Goal: Navigation & Orientation: Find specific page/section

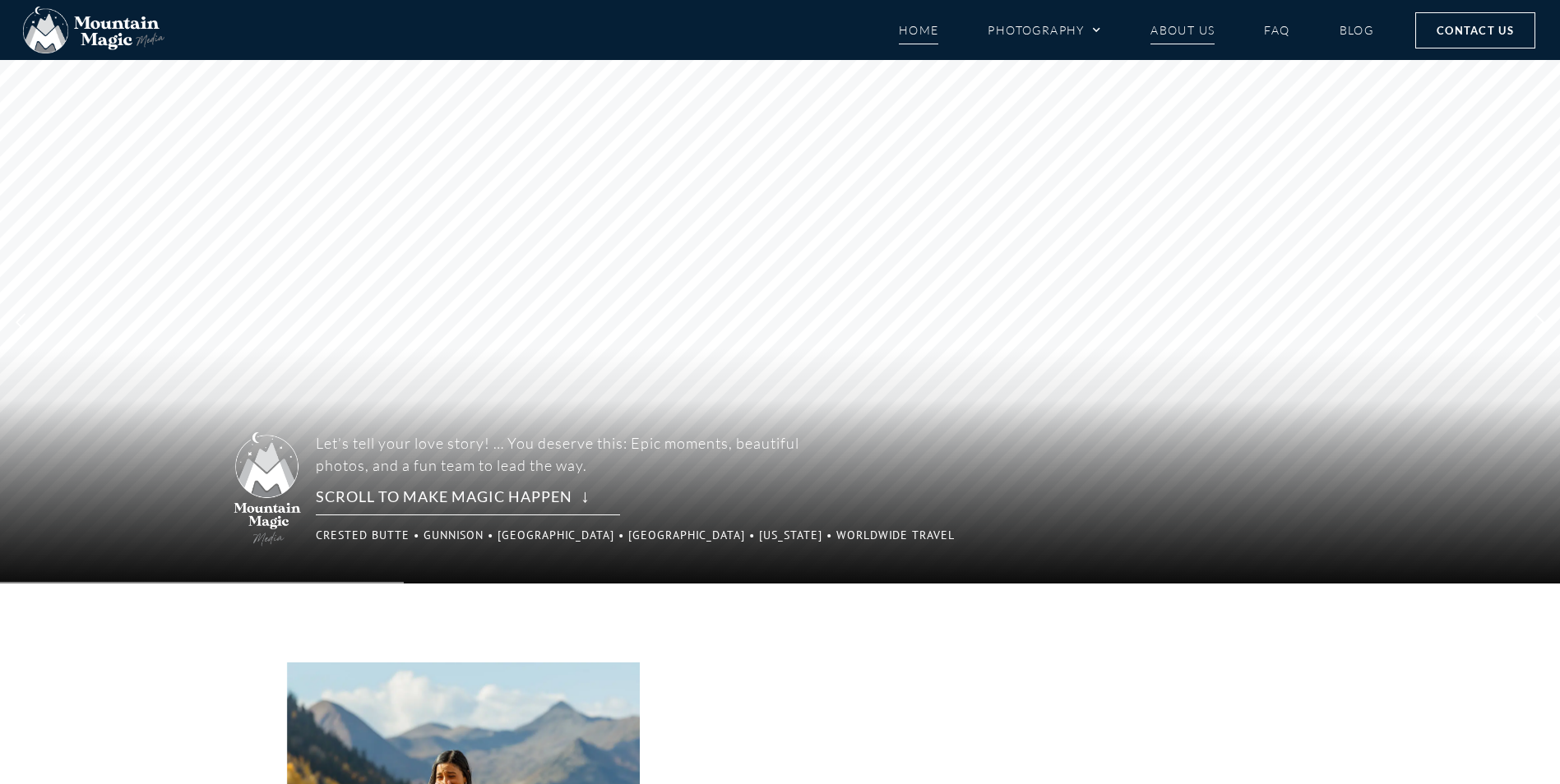
click at [1190, 32] on link "About Us" at bounding box center [1183, 30] width 64 height 29
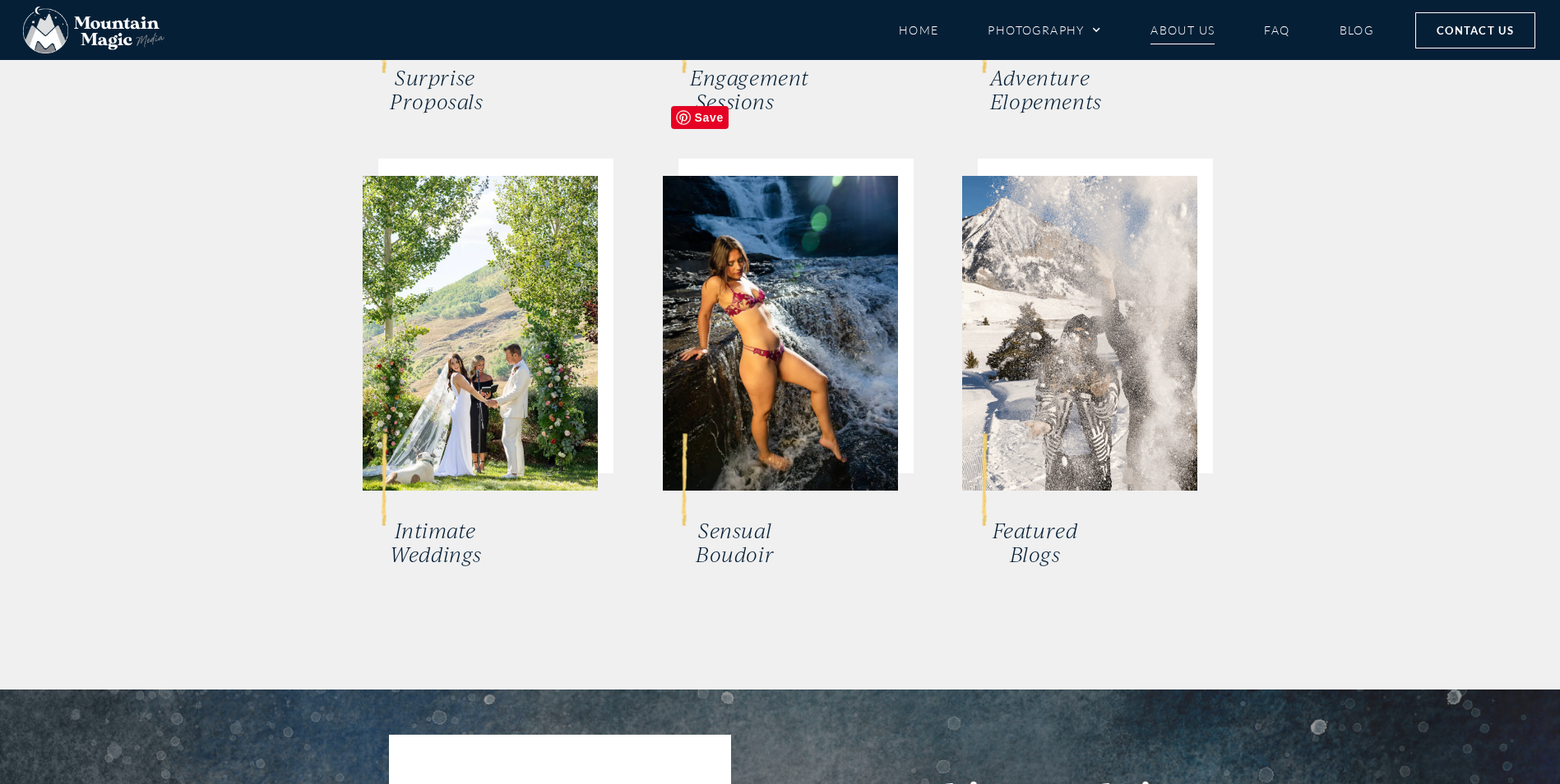
scroll to position [6495, 0]
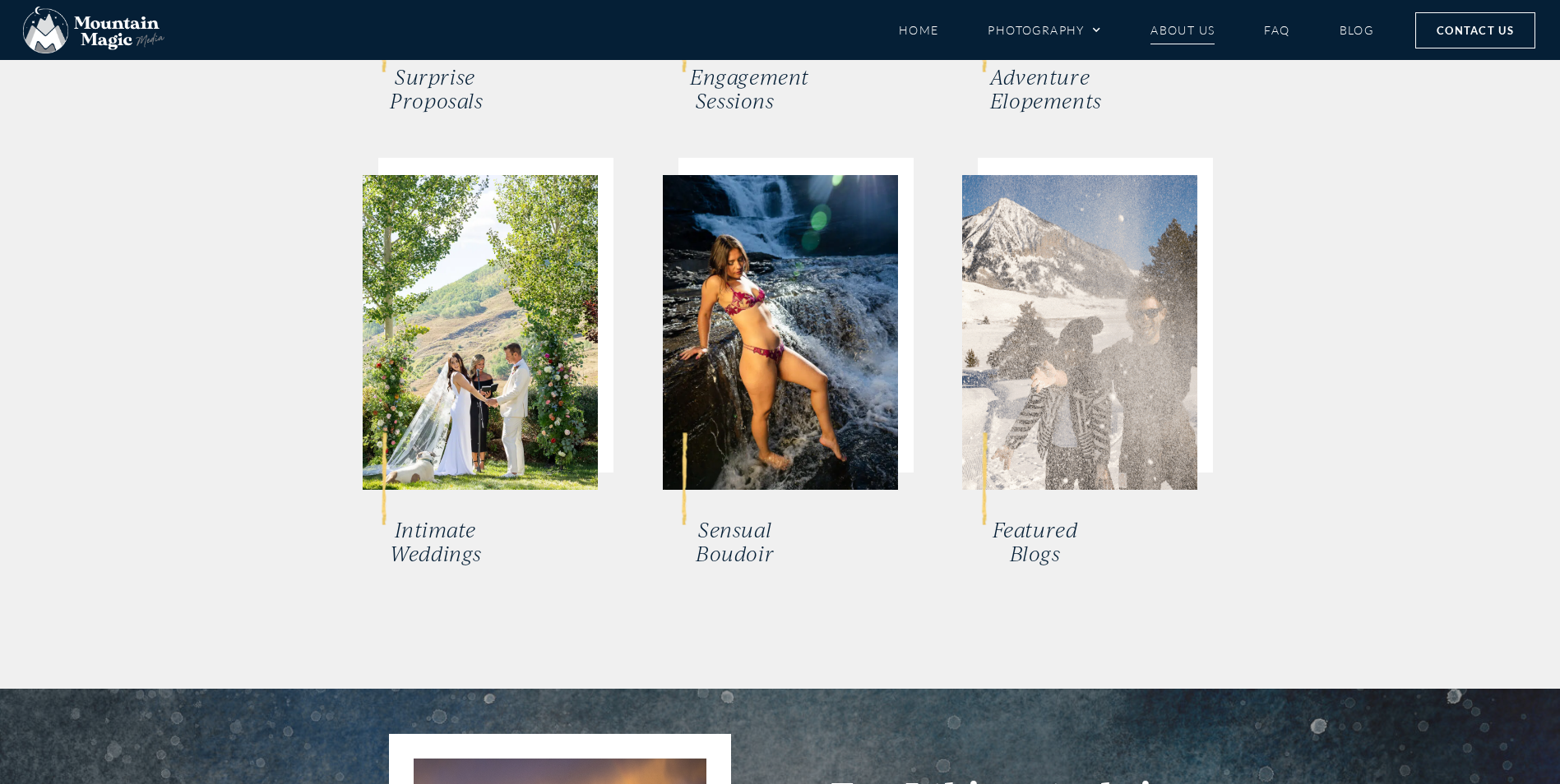
click at [725, 518] on link "Sensual Boudoir" at bounding box center [735, 542] width 78 height 50
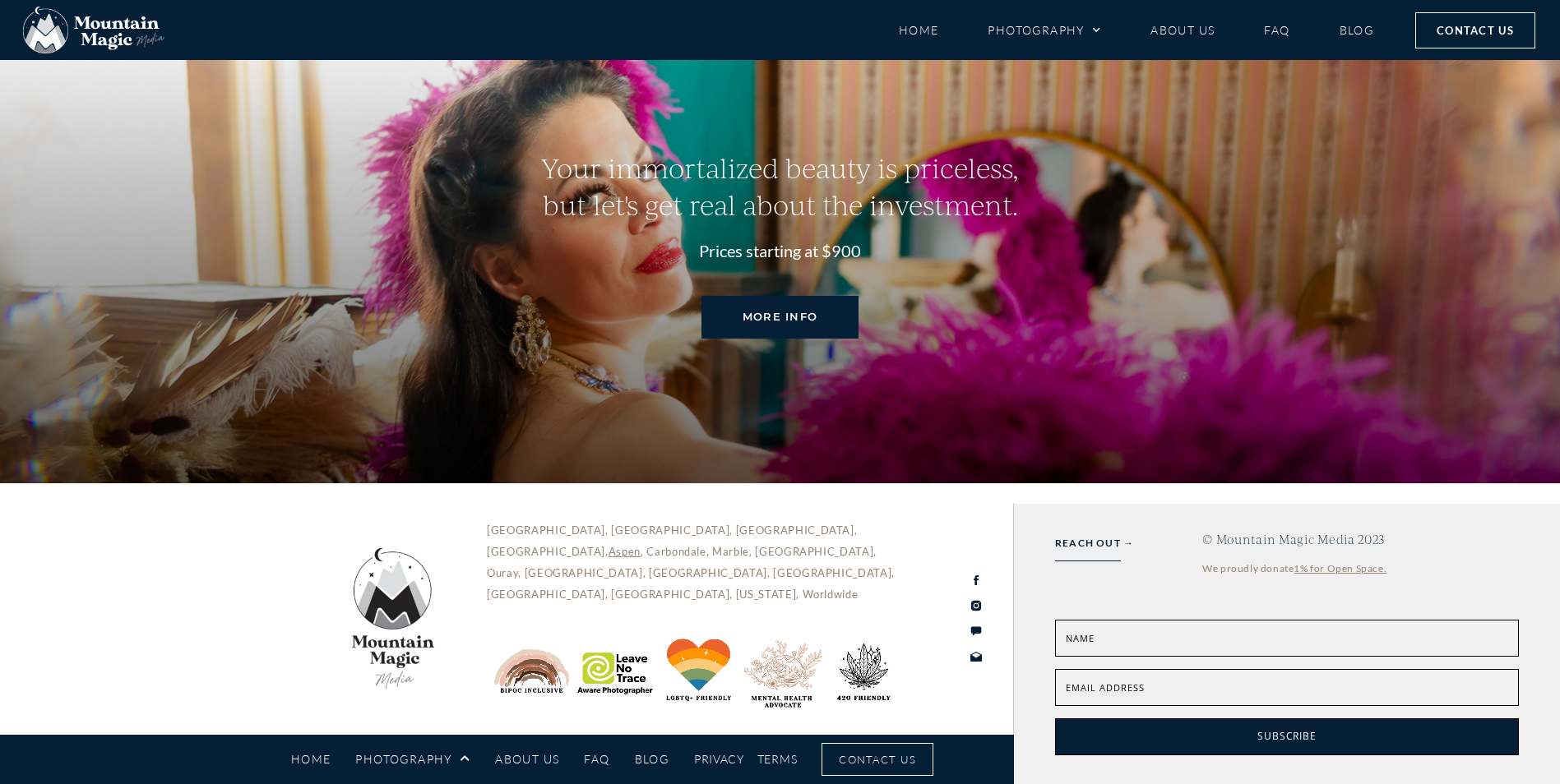
scroll to position [6434, 0]
